Goal: Task Accomplishment & Management: Manage account settings

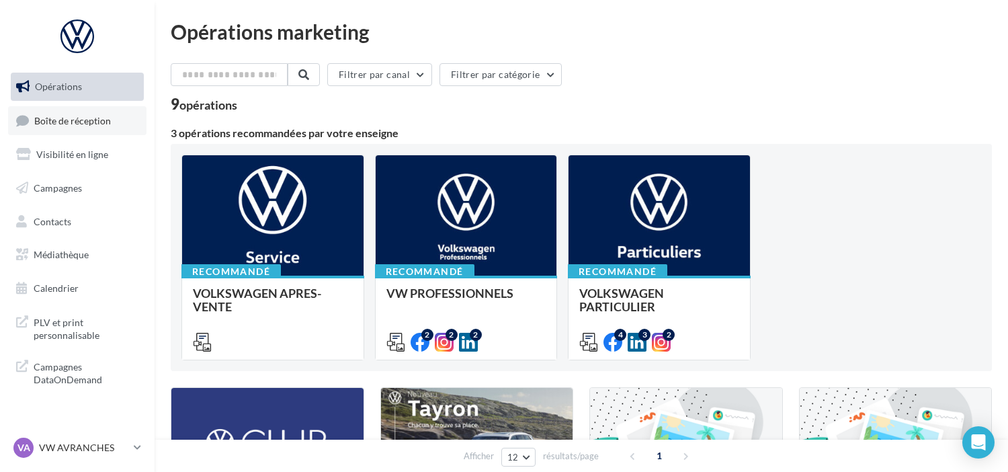
click at [73, 116] on span "Boîte de réception" at bounding box center [72, 119] width 77 height 11
click at [63, 118] on span "Boîte de réception" at bounding box center [72, 119] width 77 height 11
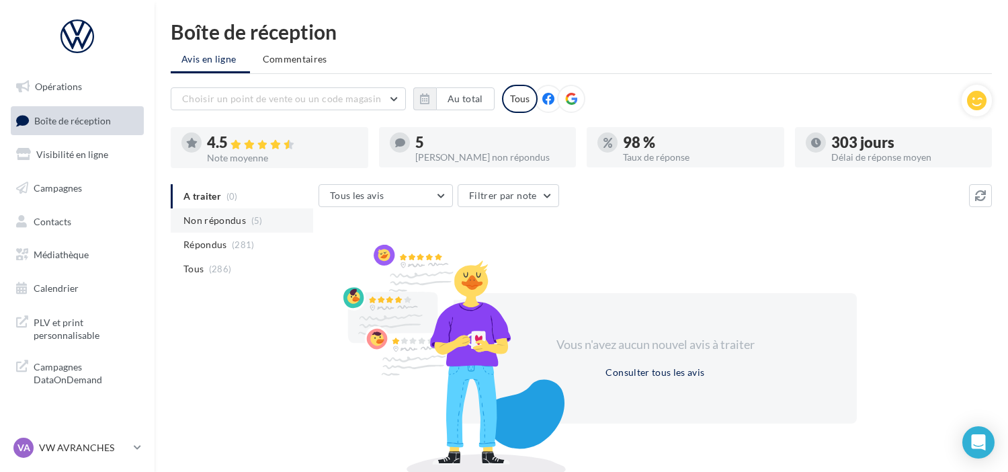
click at [254, 224] on span "(5)" at bounding box center [256, 220] width 11 height 11
click at [229, 243] on li "Répondus (281)" at bounding box center [242, 245] width 143 height 24
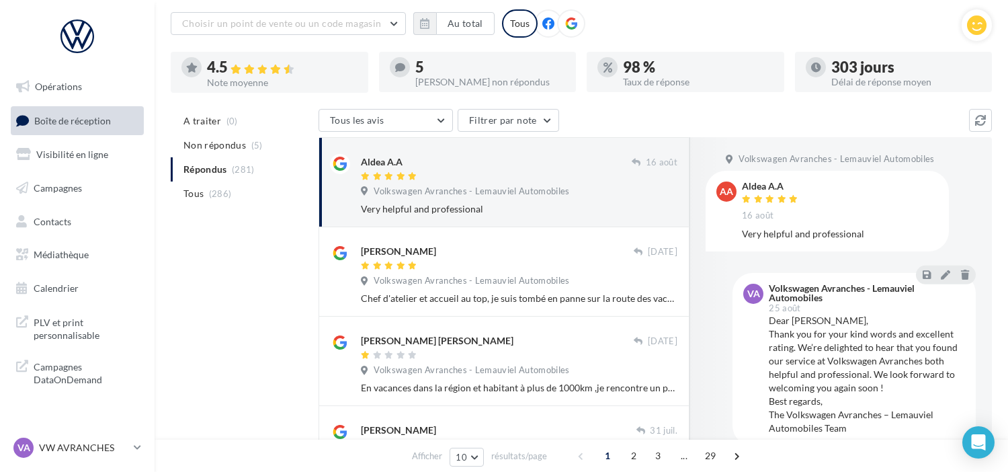
scroll to position [75, 0]
click at [85, 447] on p "VW AVRANCHES" at bounding box center [83, 447] width 89 height 13
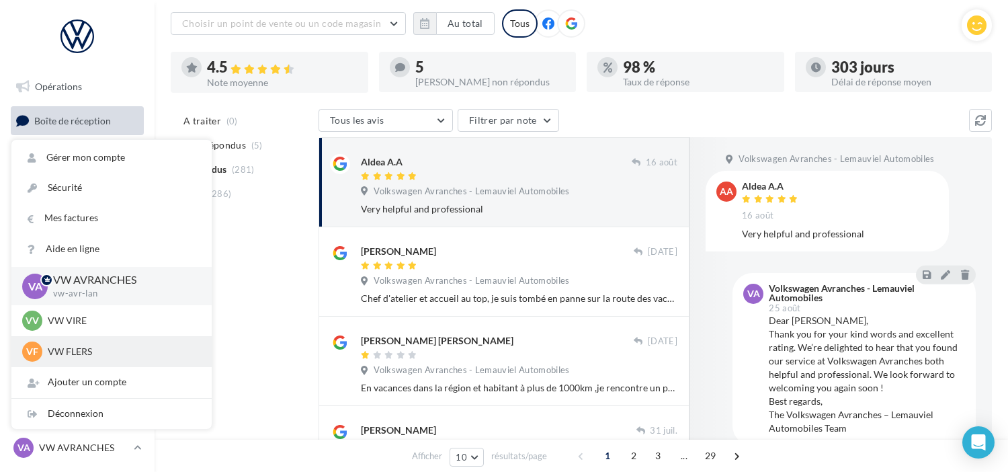
click at [81, 348] on p "VW FLERS" at bounding box center [122, 351] width 148 height 13
